Goal: Check status: Check status

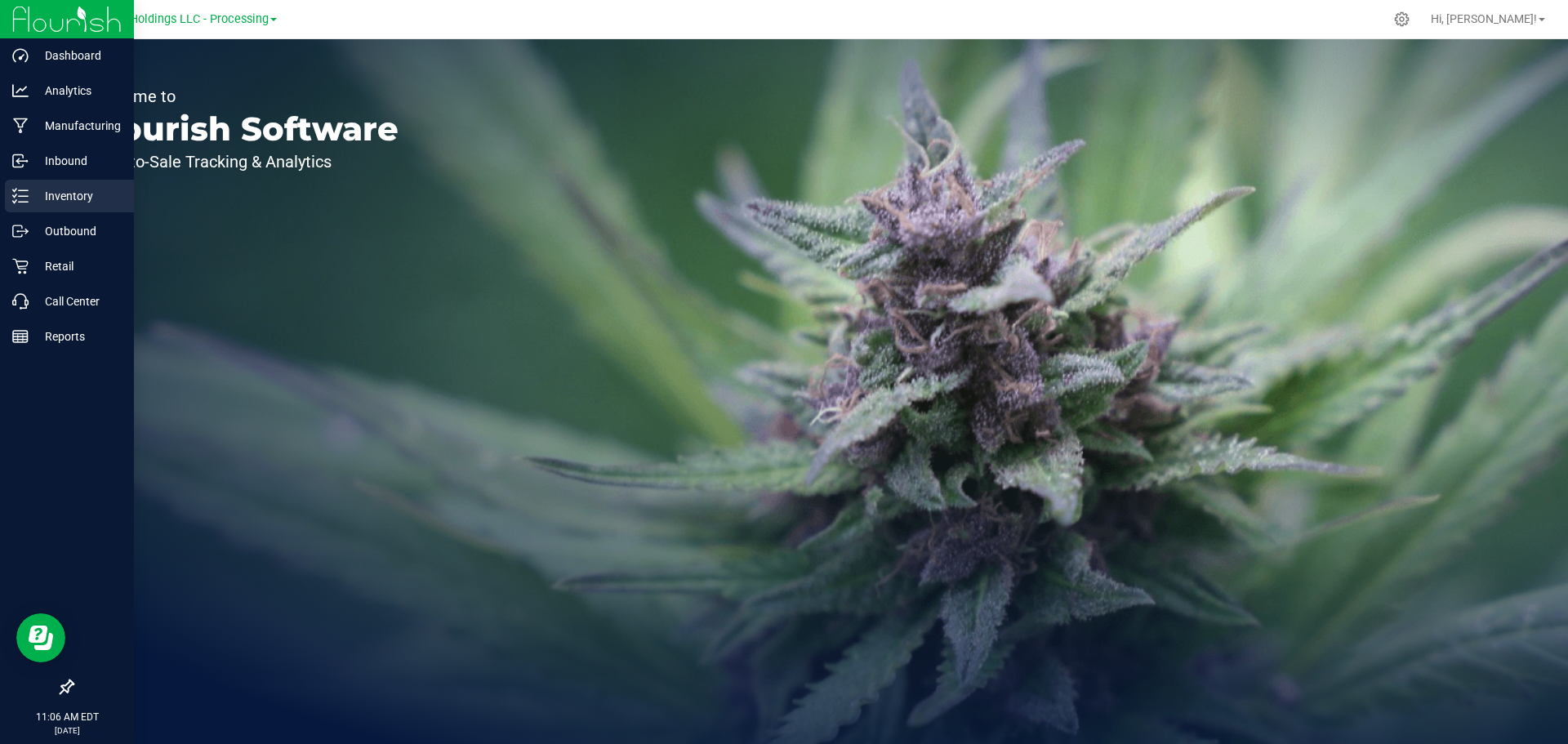
click at [68, 191] on p "Inventory" at bounding box center [77, 196] width 98 height 20
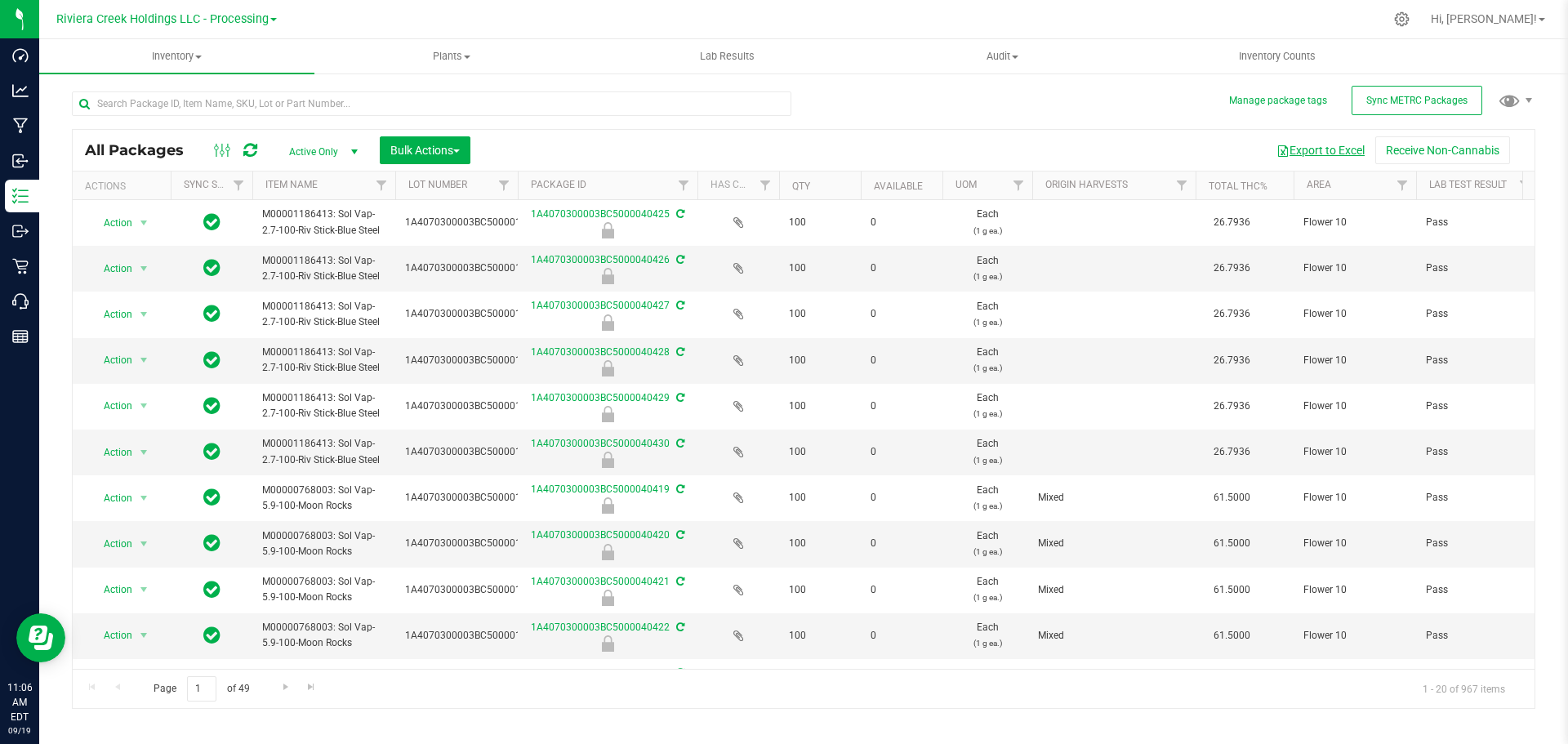
click at [1318, 148] on button "Export to Excel" at bounding box center [1320, 150] width 109 height 28
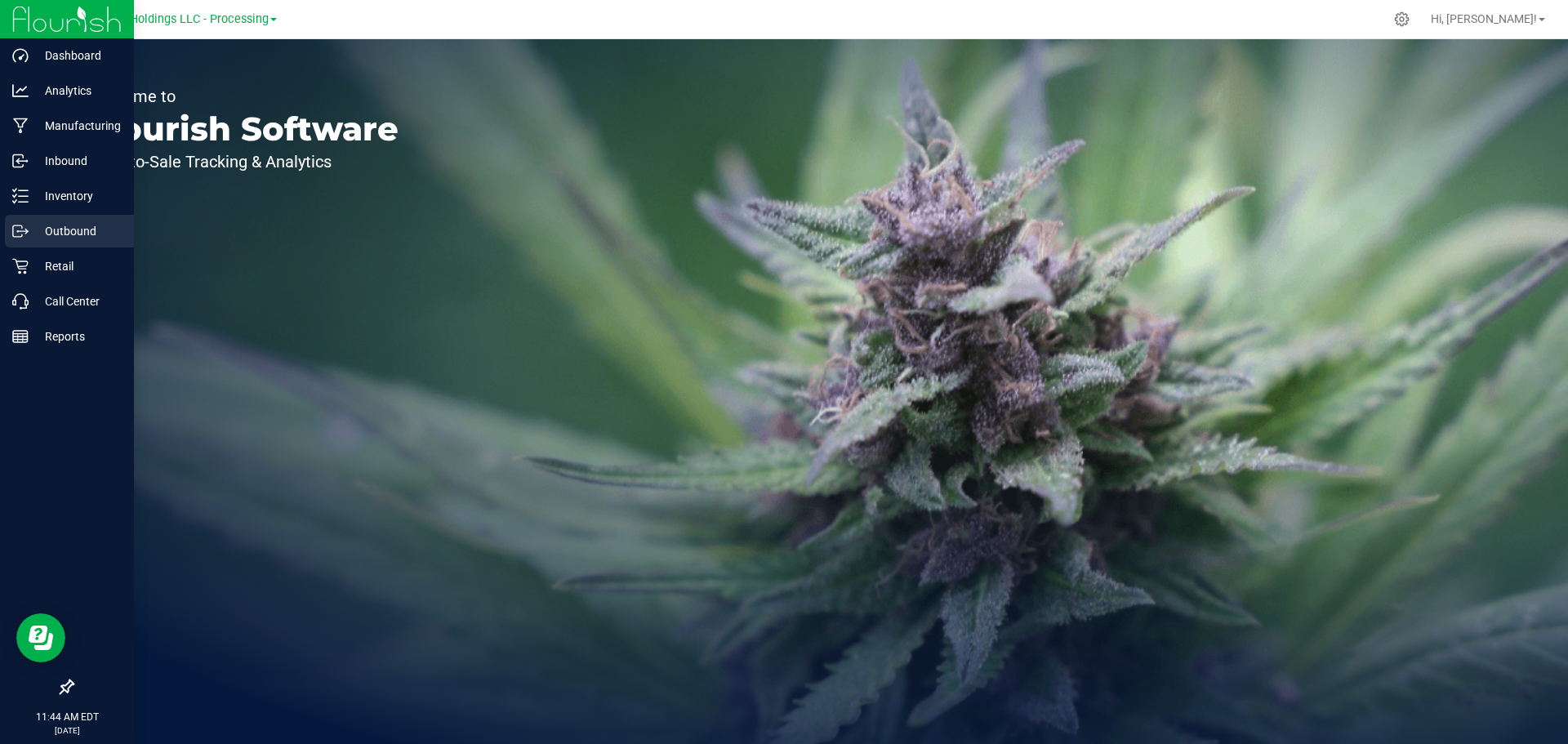
click at [58, 223] on p "Outbound" at bounding box center [77, 231] width 98 height 20
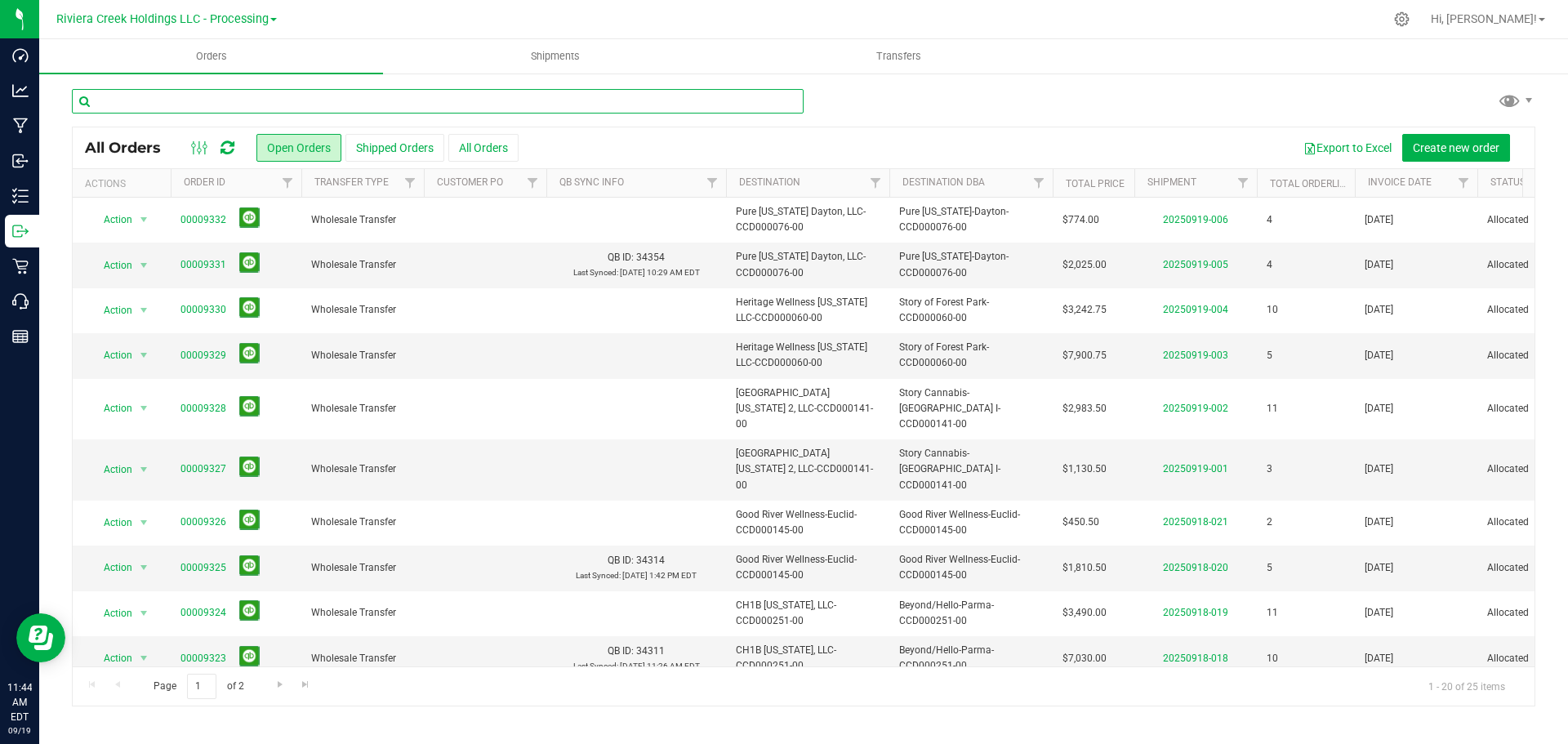
click at [168, 100] on input "text" at bounding box center [437, 101] width 731 height 24
type input "9309"
click at [949, 83] on div "9309 All Orders Open Orders Shipped Orders All Orders Export to Excel Create ne…" at bounding box center [803, 397] width 1529 height 651
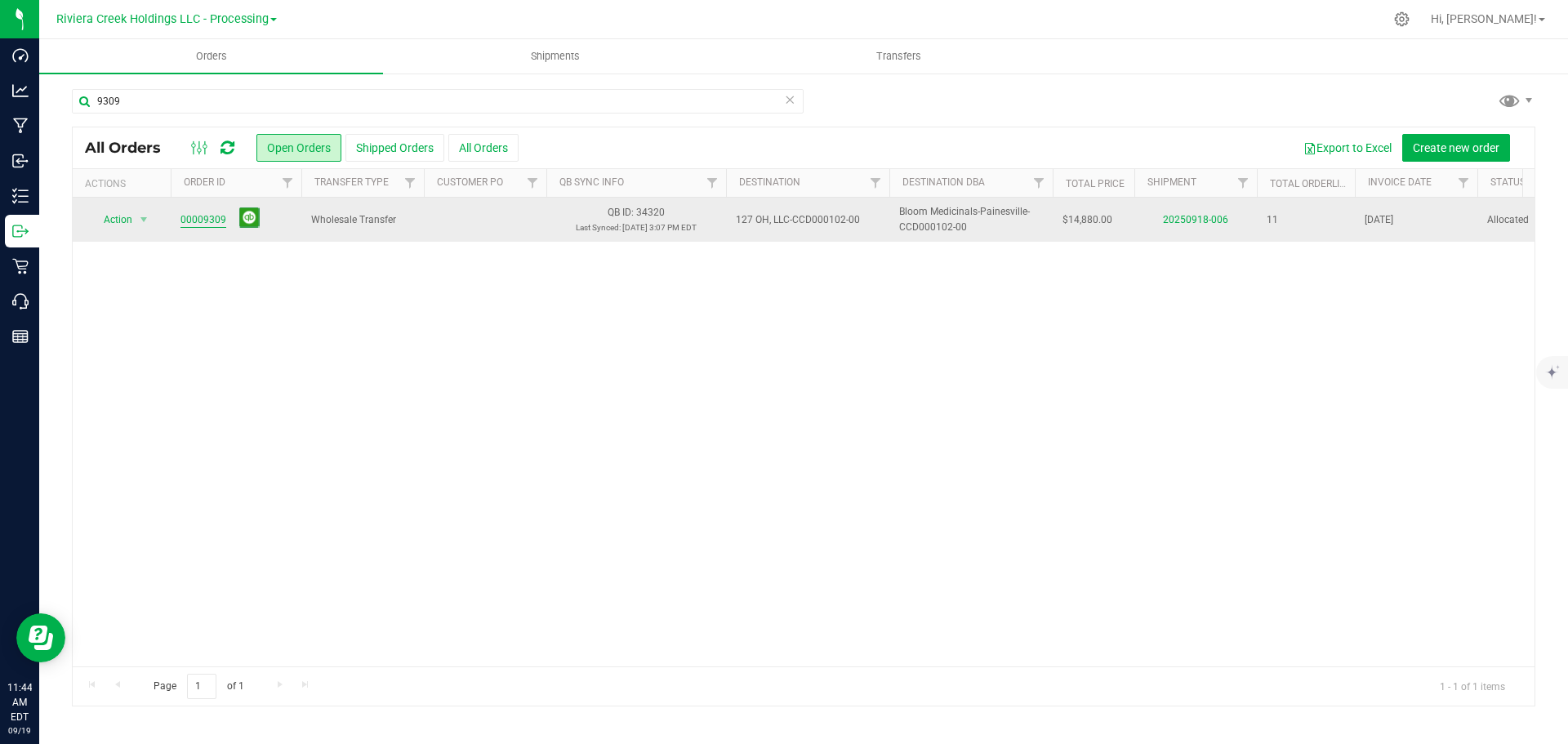
click at [196, 221] on link "00009309" at bounding box center [203, 220] width 46 height 16
